Goal: Transaction & Acquisition: Purchase product/service

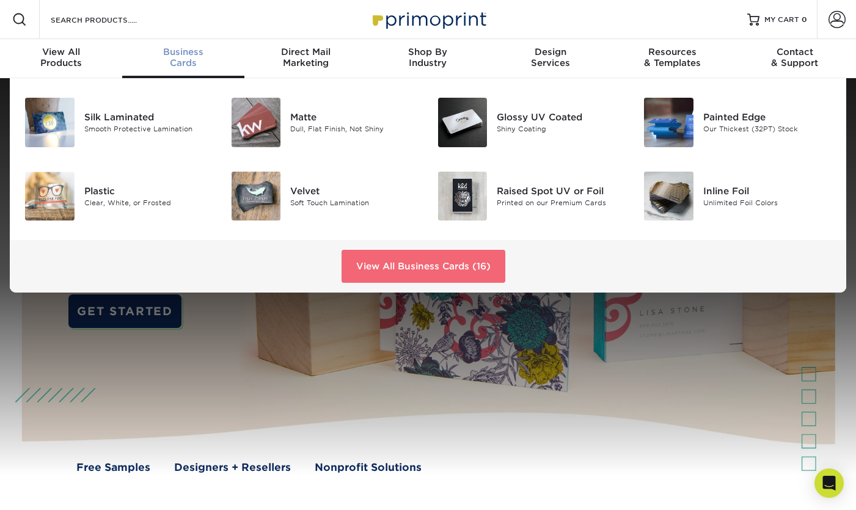
click at [383, 282] on link "View All Business Cards (16)" at bounding box center [424, 266] width 164 height 33
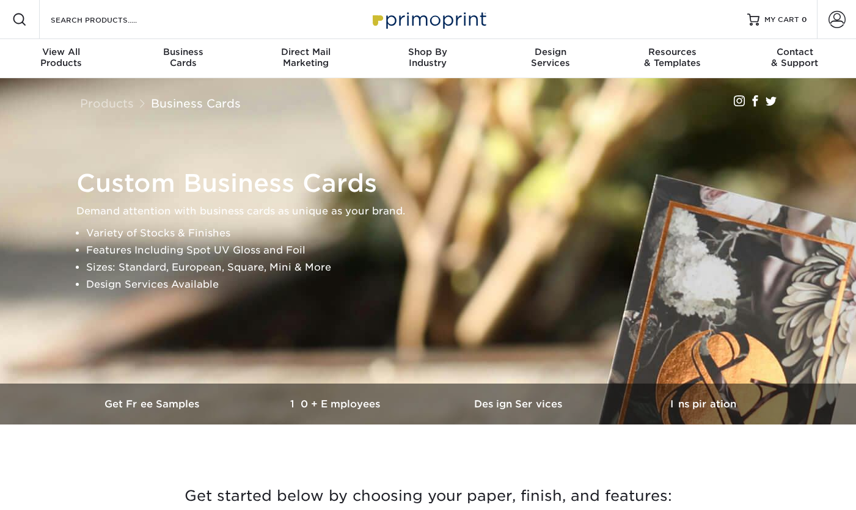
drag, startPoint x: 0, startPoint y: 0, endPoint x: 459, endPoint y: 222, distance: 510.1
click at [459, 222] on div "Custom Business Cards Demand attention with business cards as unique as your br…" at bounding box center [433, 231] width 715 height 125
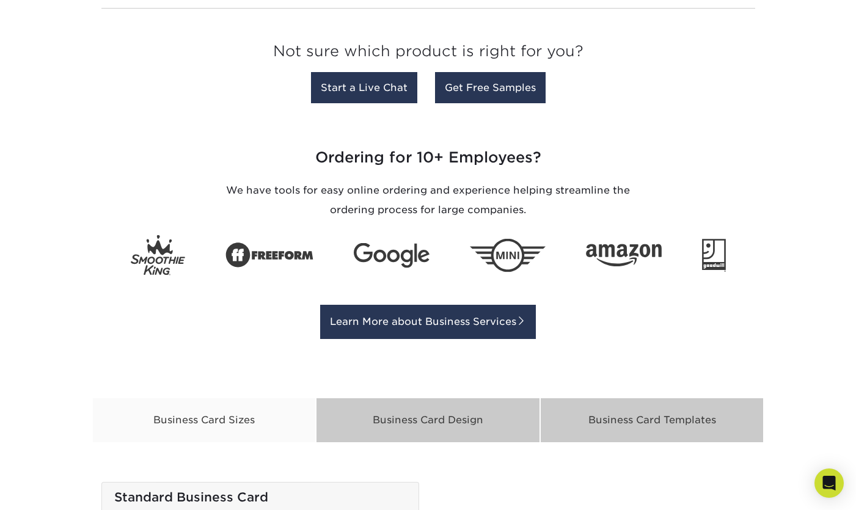
scroll to position [1654, 0]
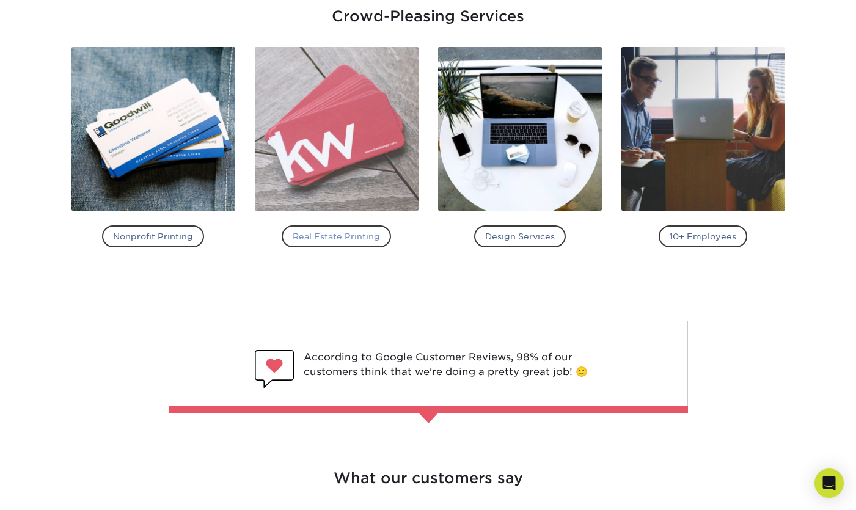
scroll to position [1401, 0]
